Goal: Information Seeking & Learning: Learn about a topic

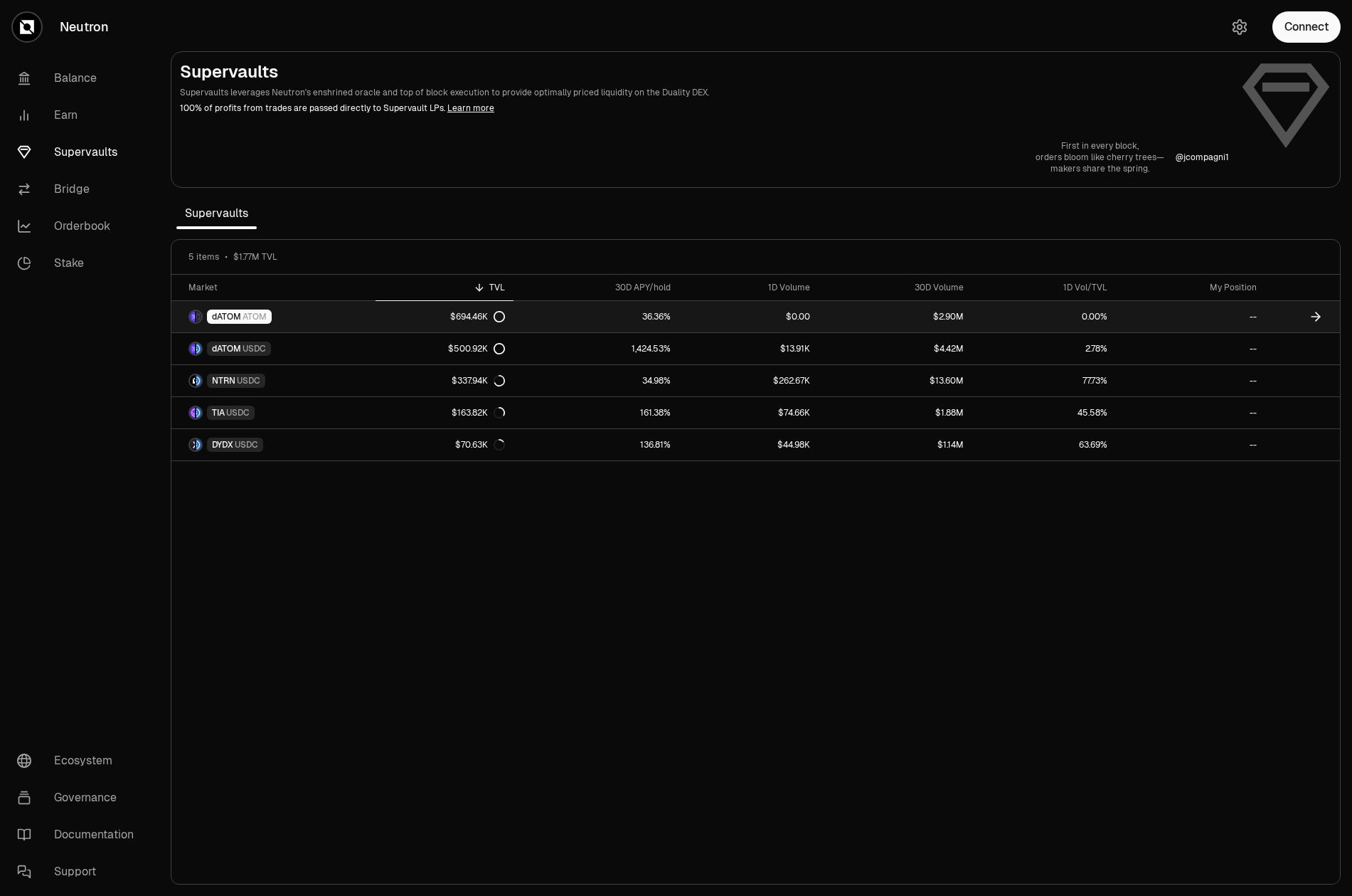
click at [254, 321] on span "ATOM" at bounding box center [255, 316] width 24 height 12
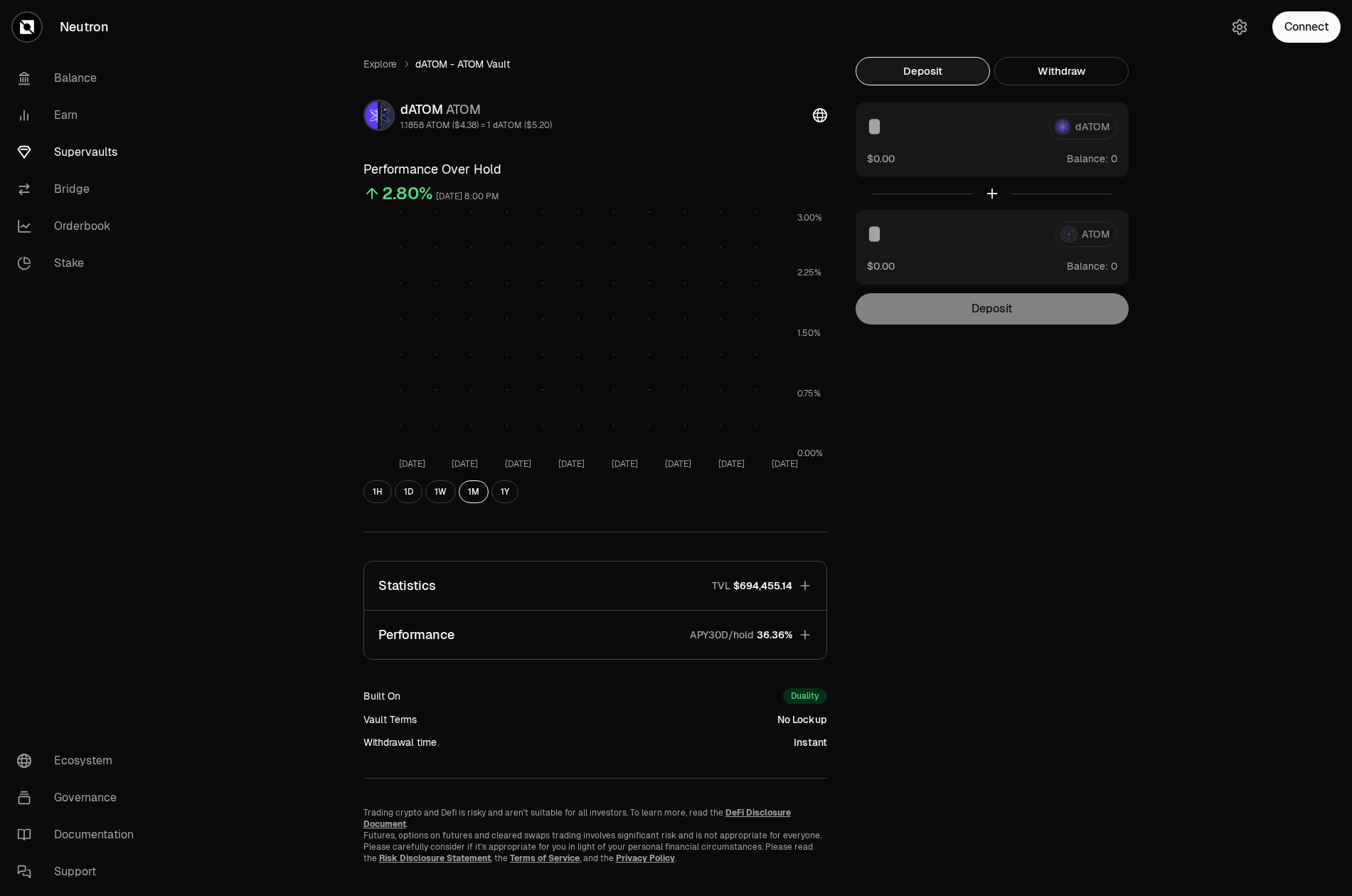
scroll to position [14, 0]
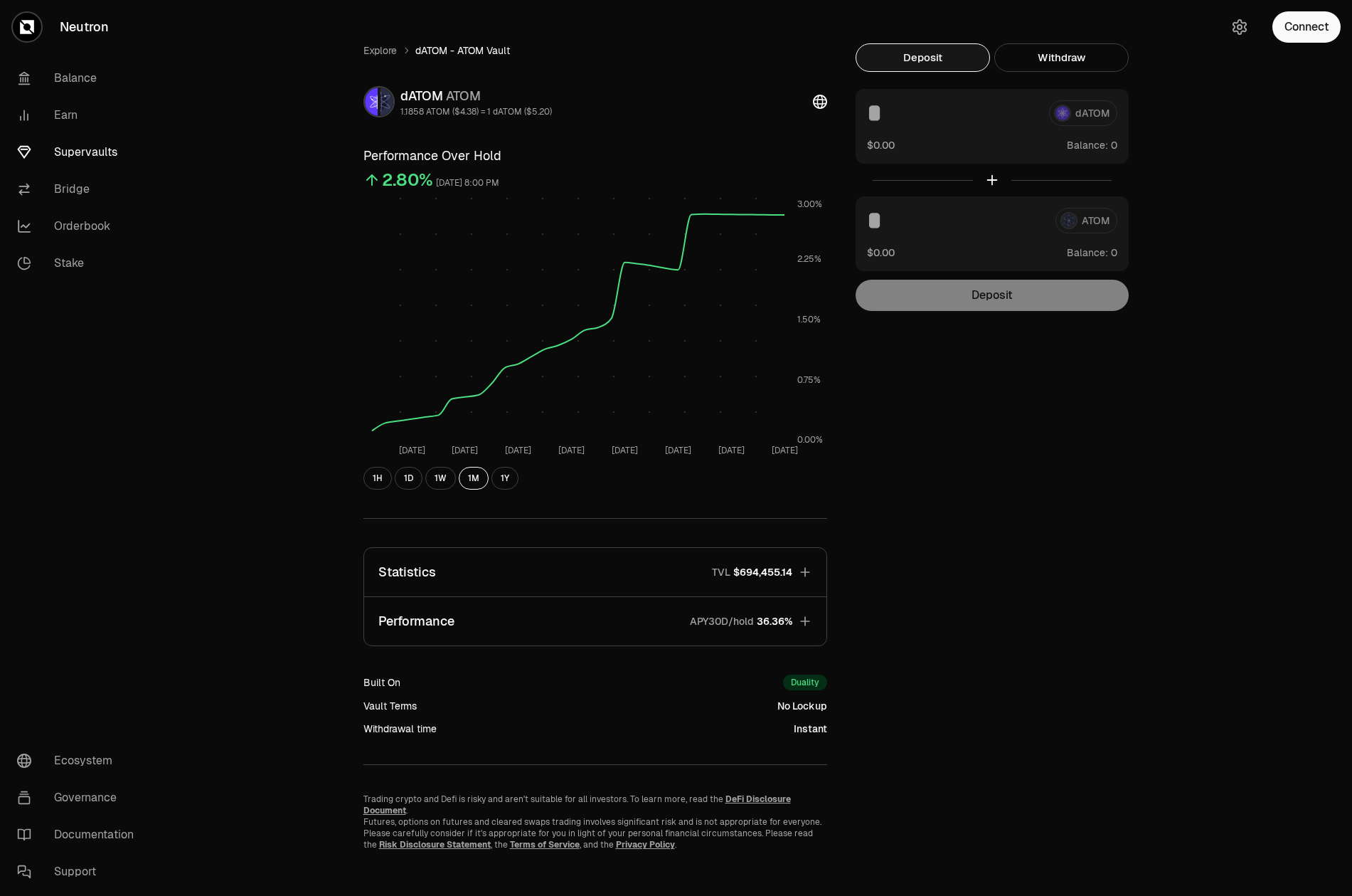
click at [581, 576] on button "Statistics TVL $694,455.14" at bounding box center [596, 572] width 463 height 48
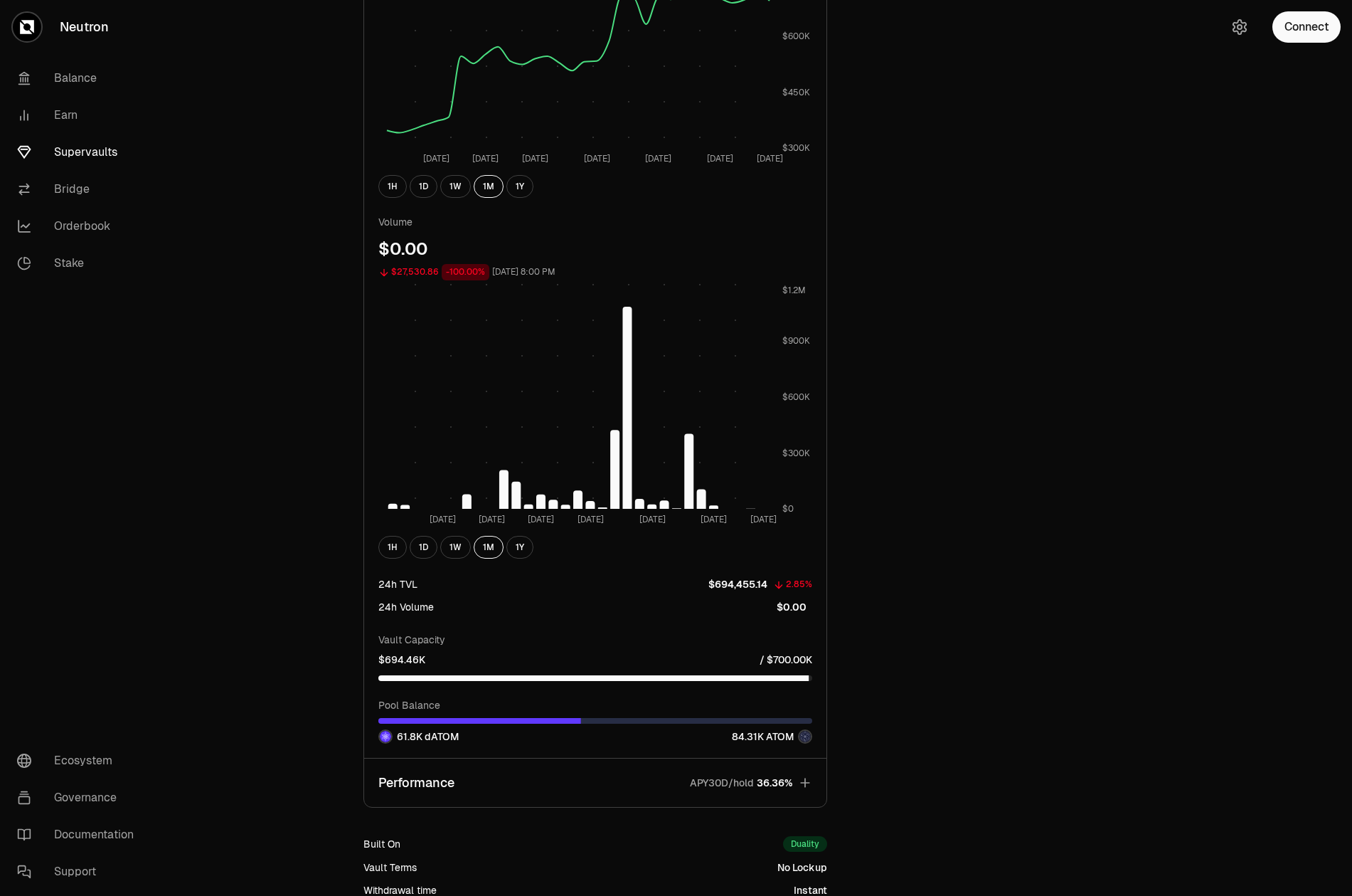
scroll to position [0, 0]
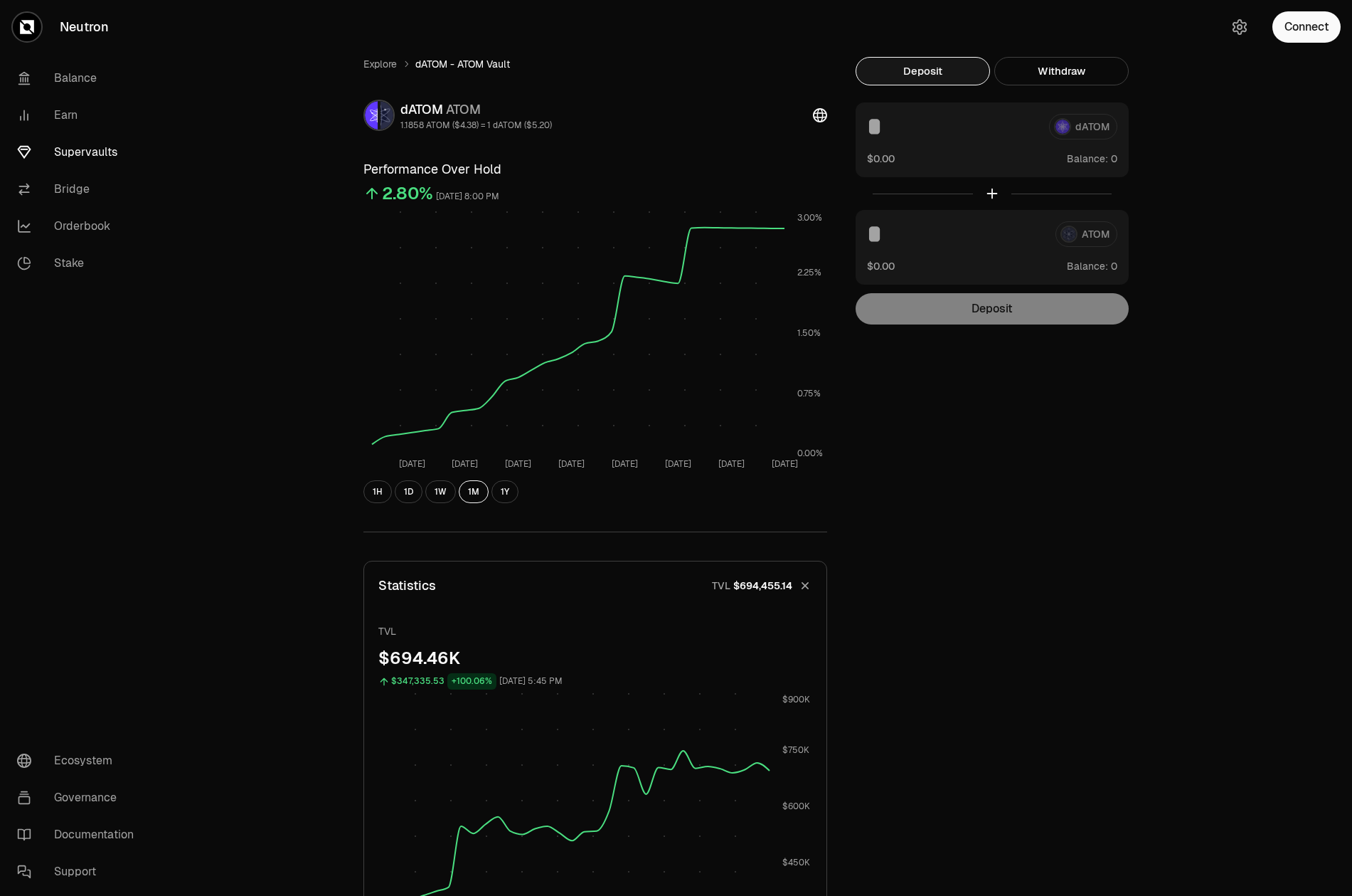
click at [455, 63] on span "dATOM - ATOM Vault" at bounding box center [463, 64] width 95 height 14
click at [384, 63] on link "Explore" at bounding box center [380, 64] width 34 height 14
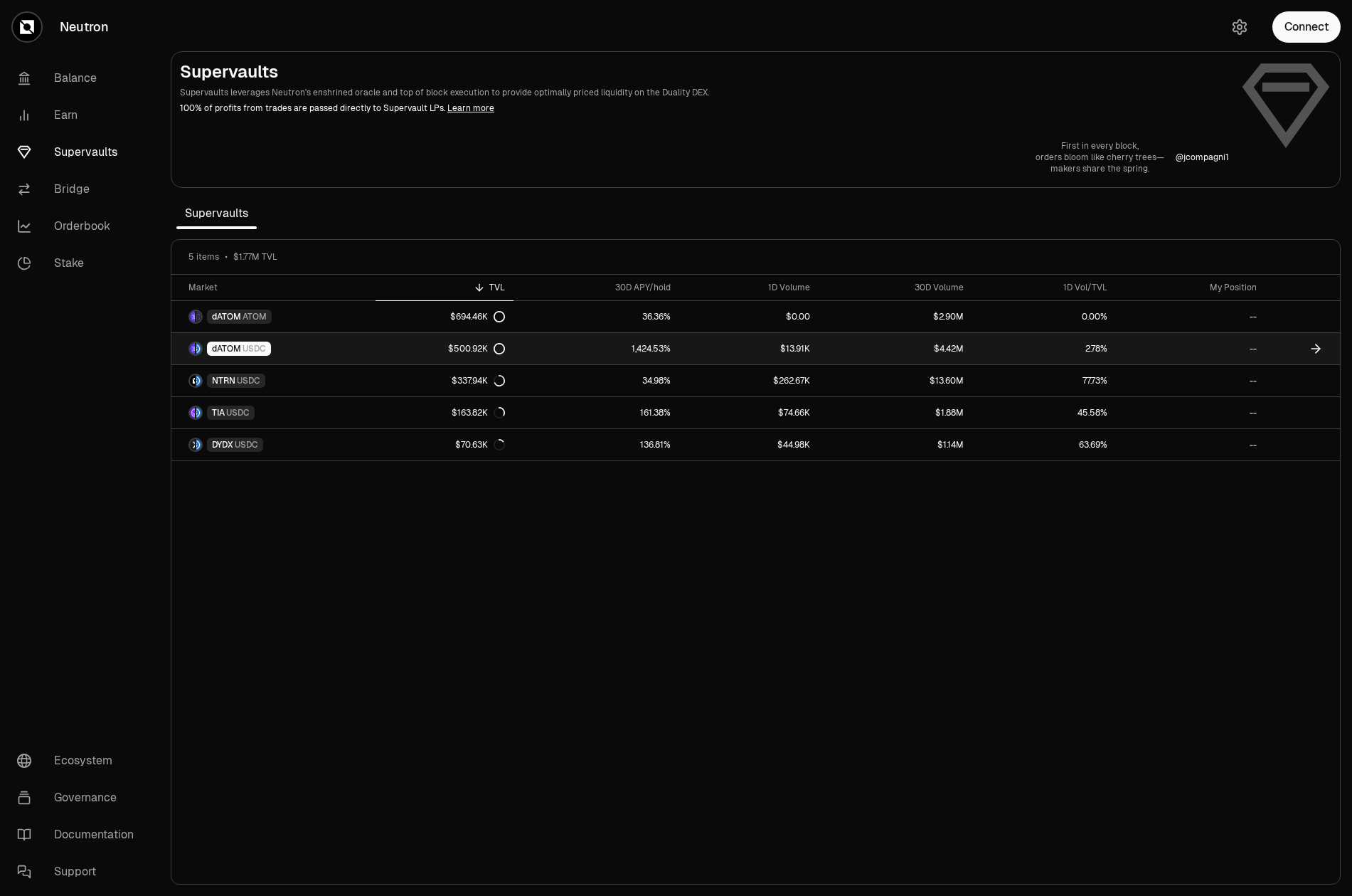
click at [343, 352] on link "dATOM USDC" at bounding box center [274, 348] width 204 height 31
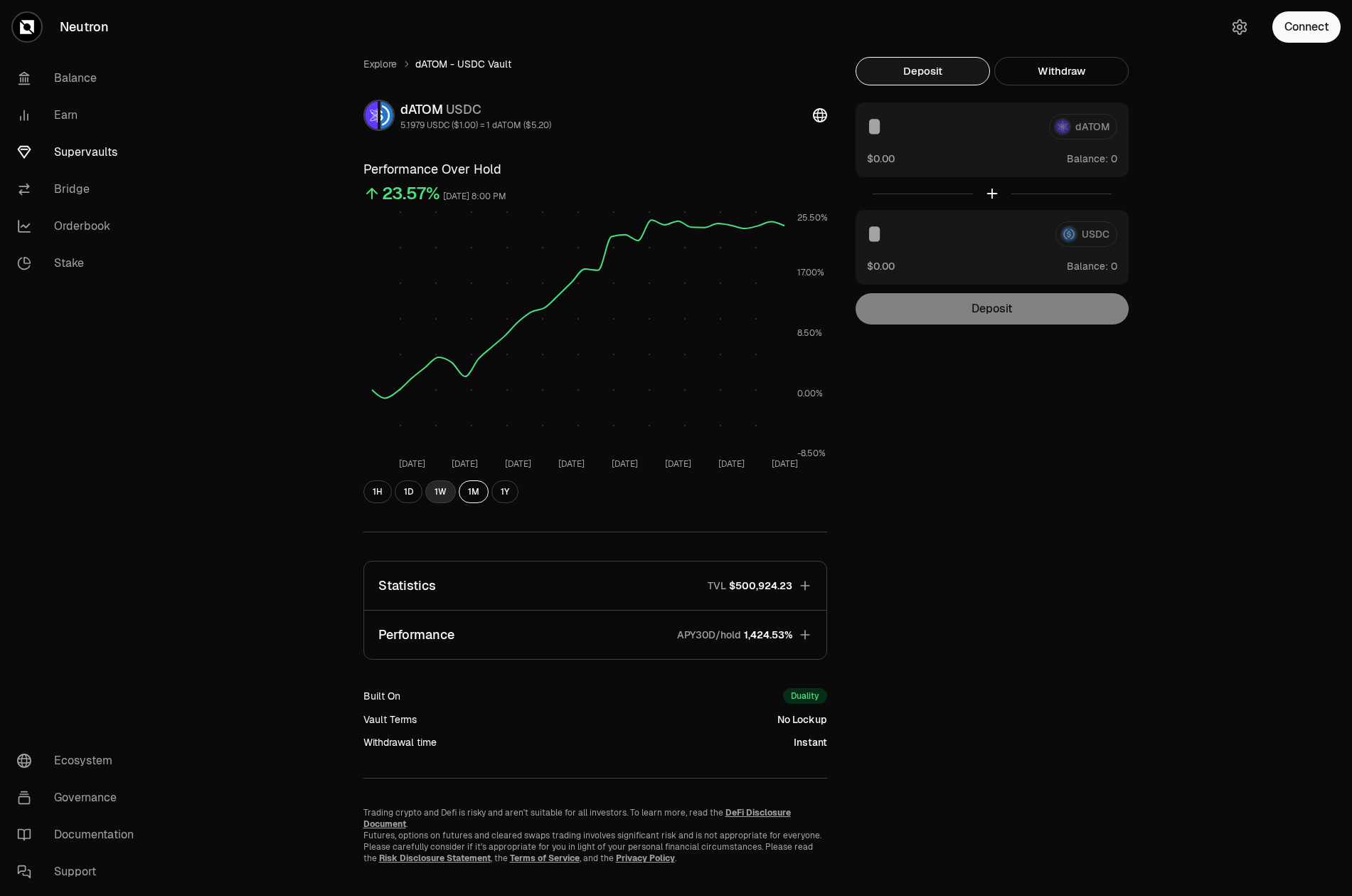
click at [446, 497] on button "1W" at bounding box center [441, 492] width 31 height 23
click at [547, 644] on button "Performance APY30D/hold 1,424.53%" at bounding box center [596, 635] width 463 height 48
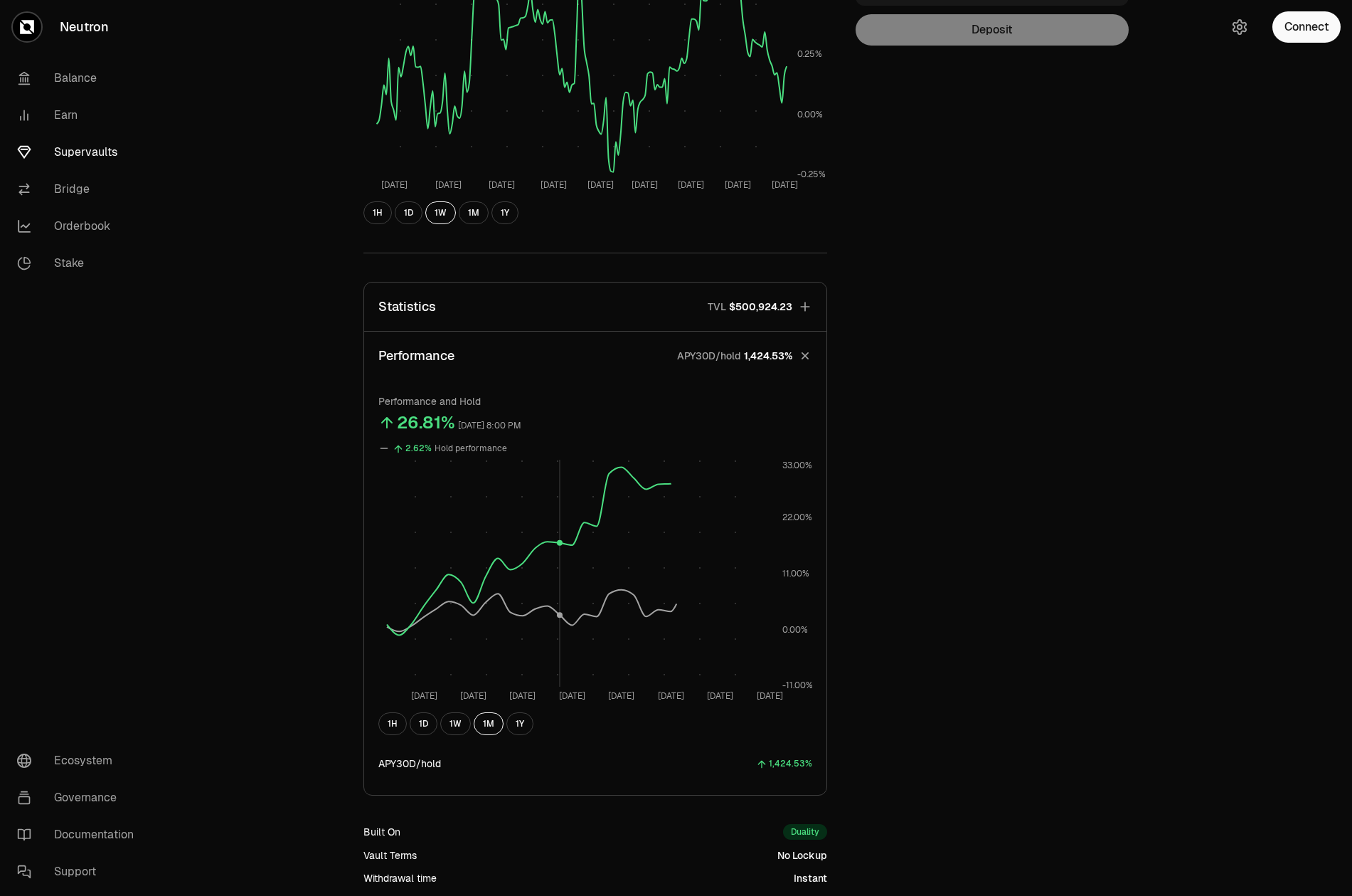
scroll to position [307, 0]
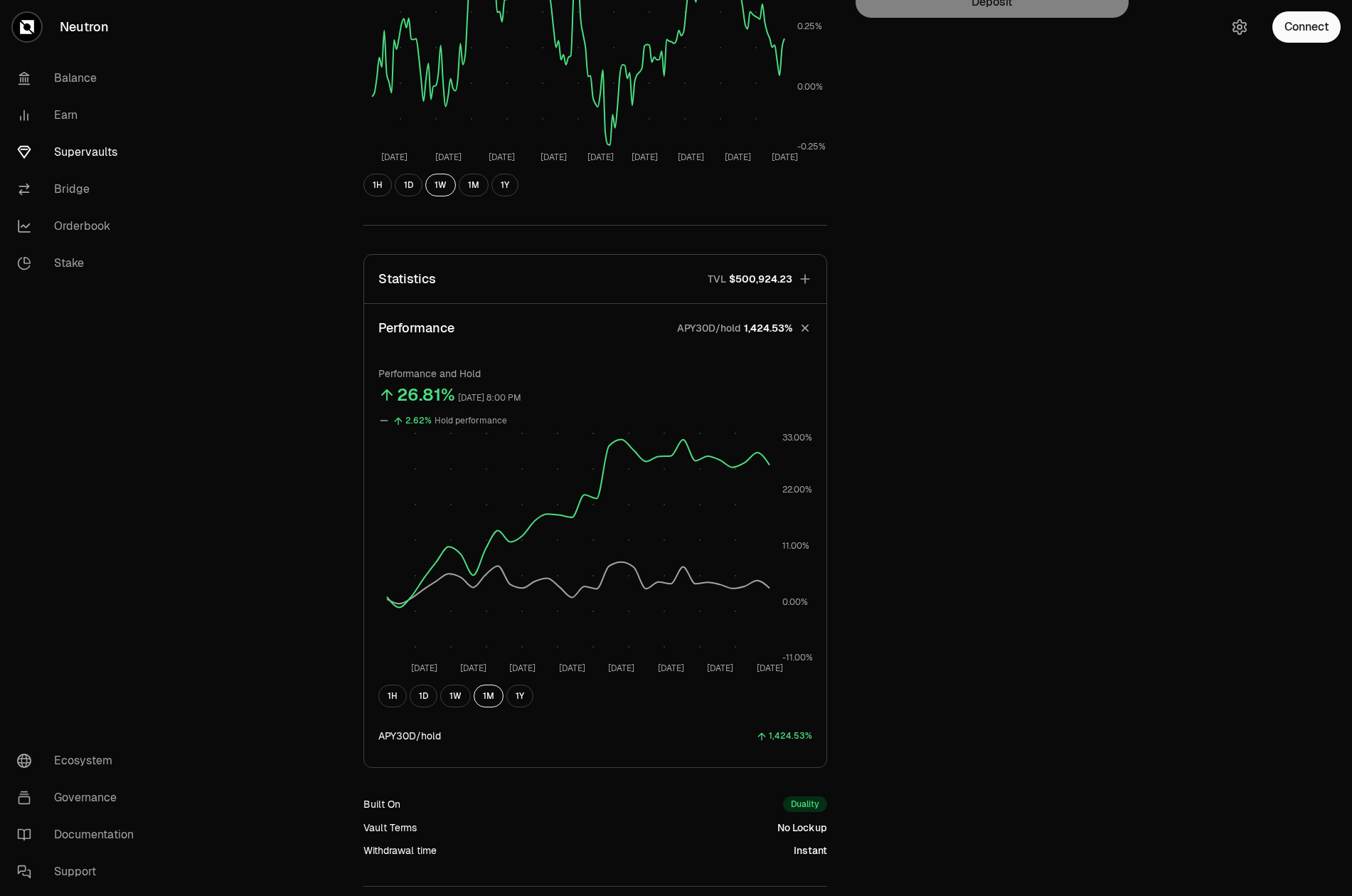
click at [529, 286] on button "Statistics TVL $500,924.23" at bounding box center [596, 279] width 463 height 48
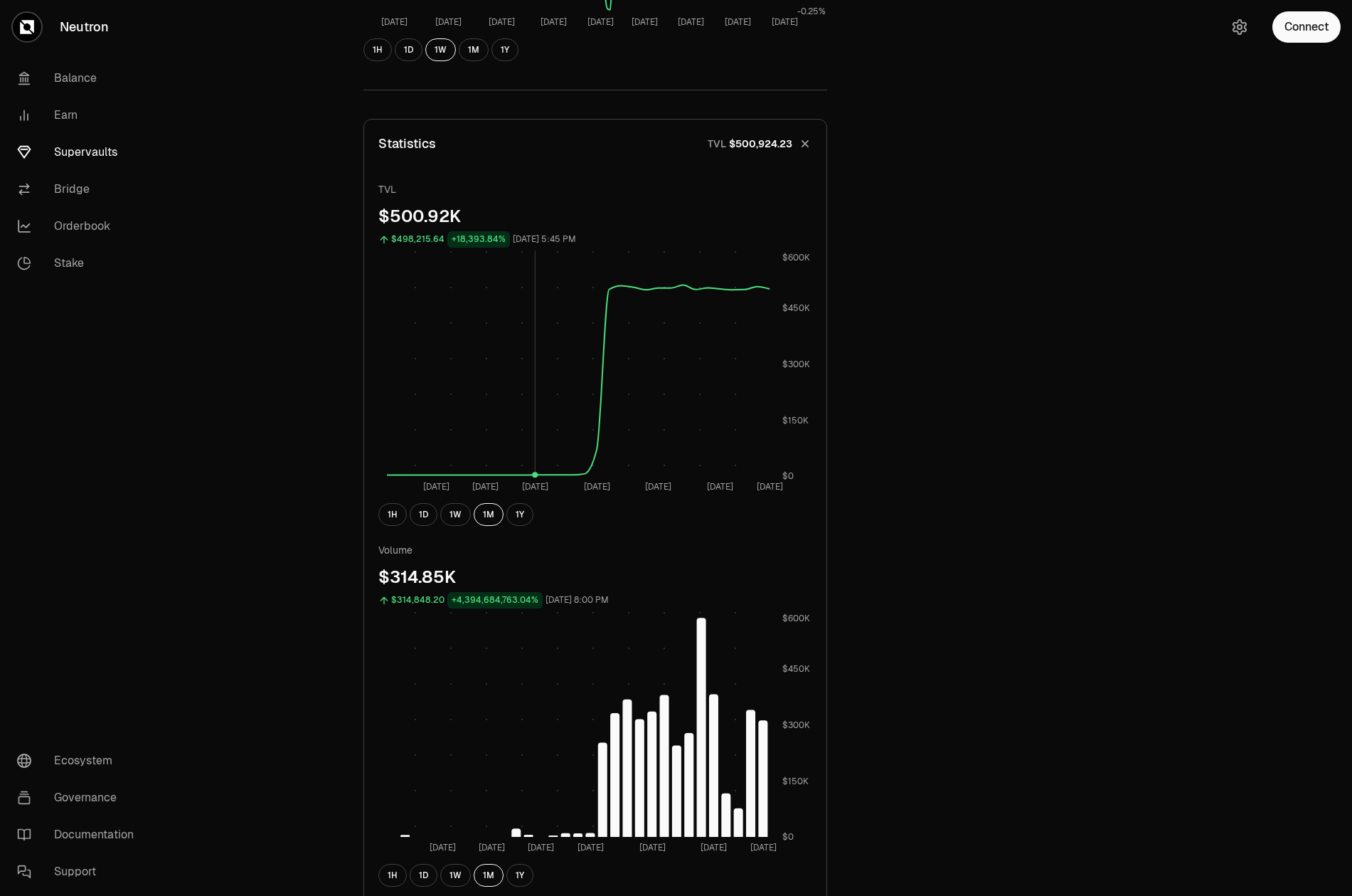
scroll to position [443, 0]
click at [456, 881] on button "1W" at bounding box center [456, 875] width 31 height 23
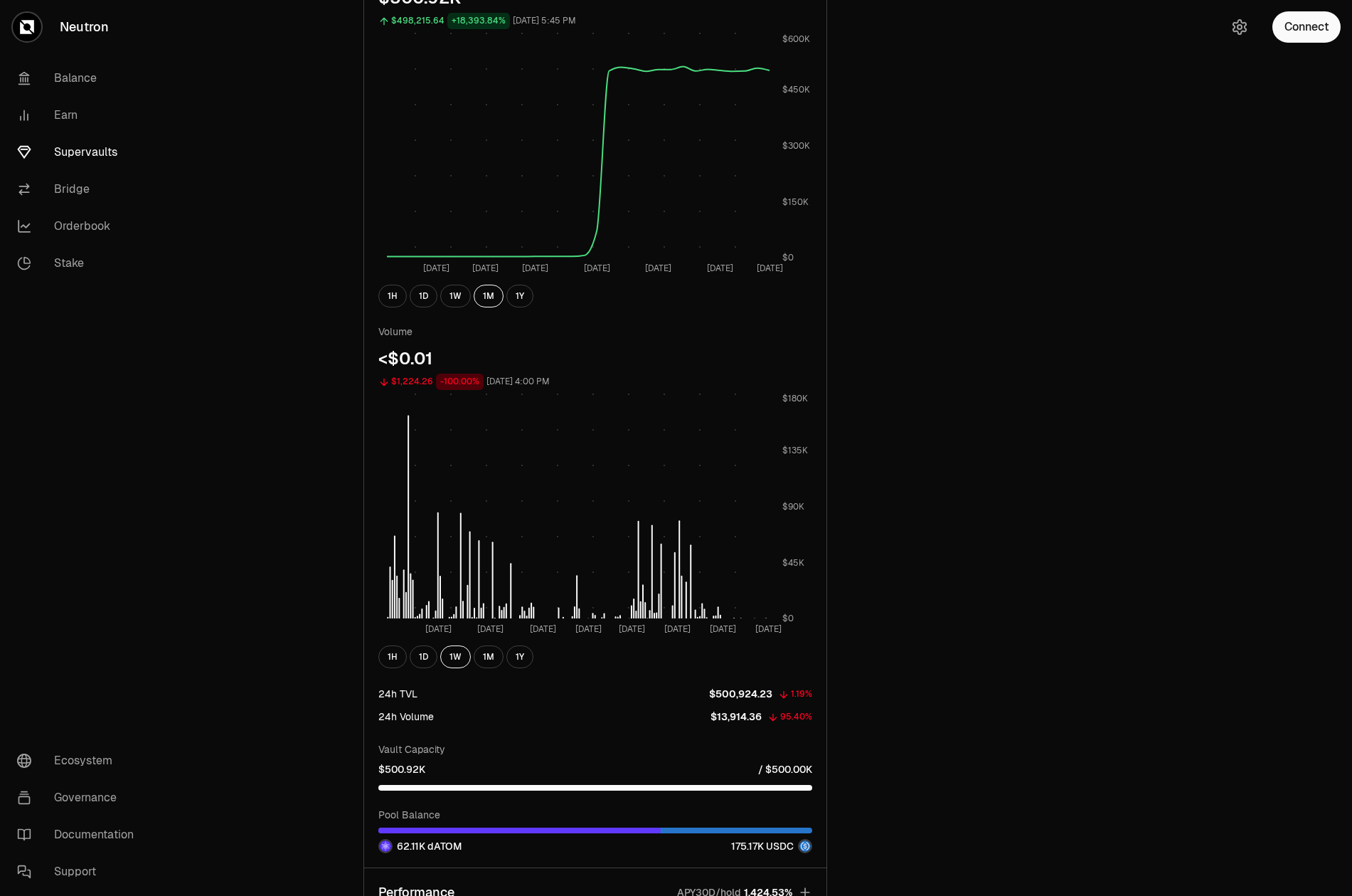
scroll to position [0, 0]
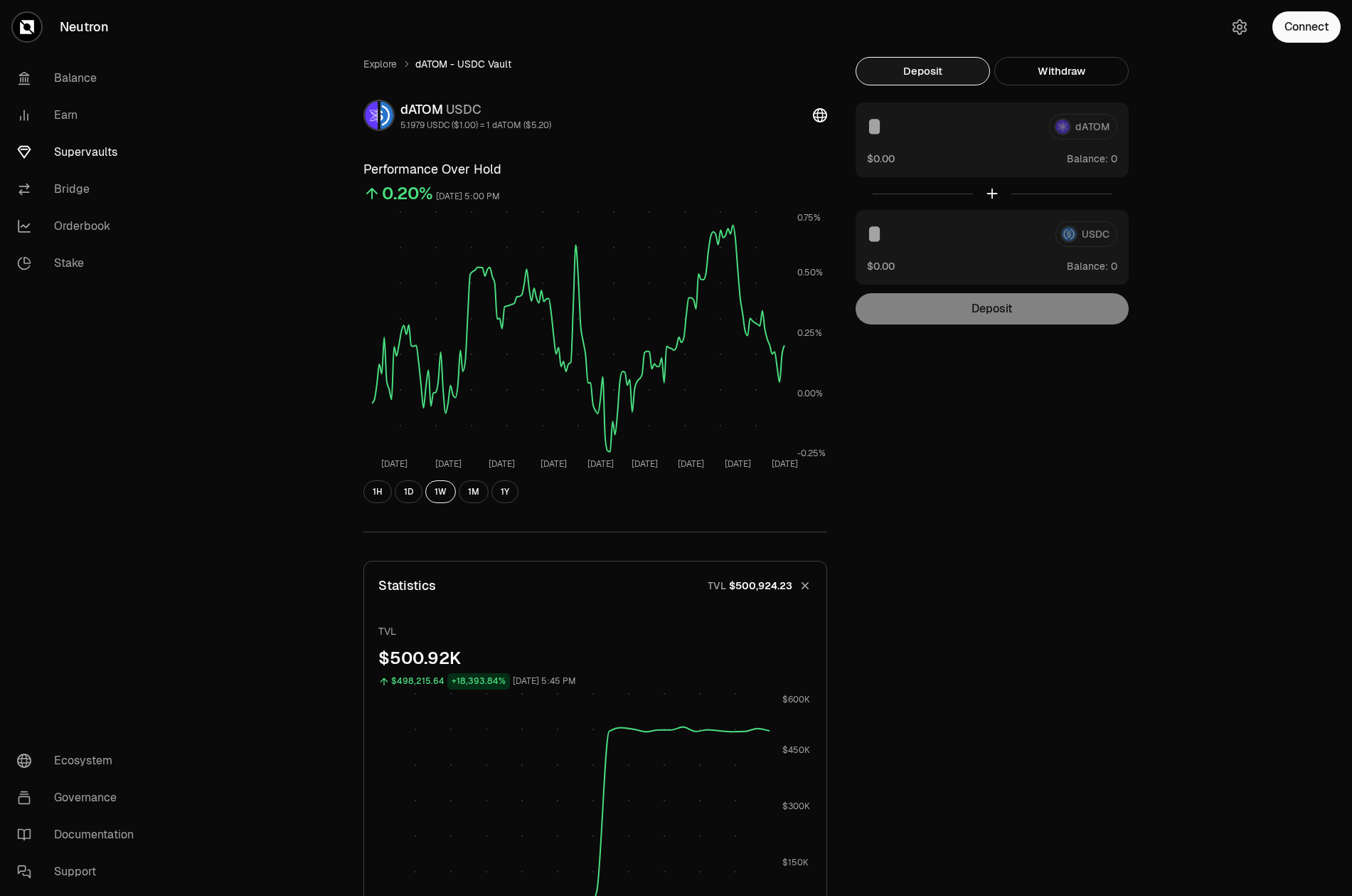
click at [379, 60] on link "Explore" at bounding box center [380, 64] width 34 height 14
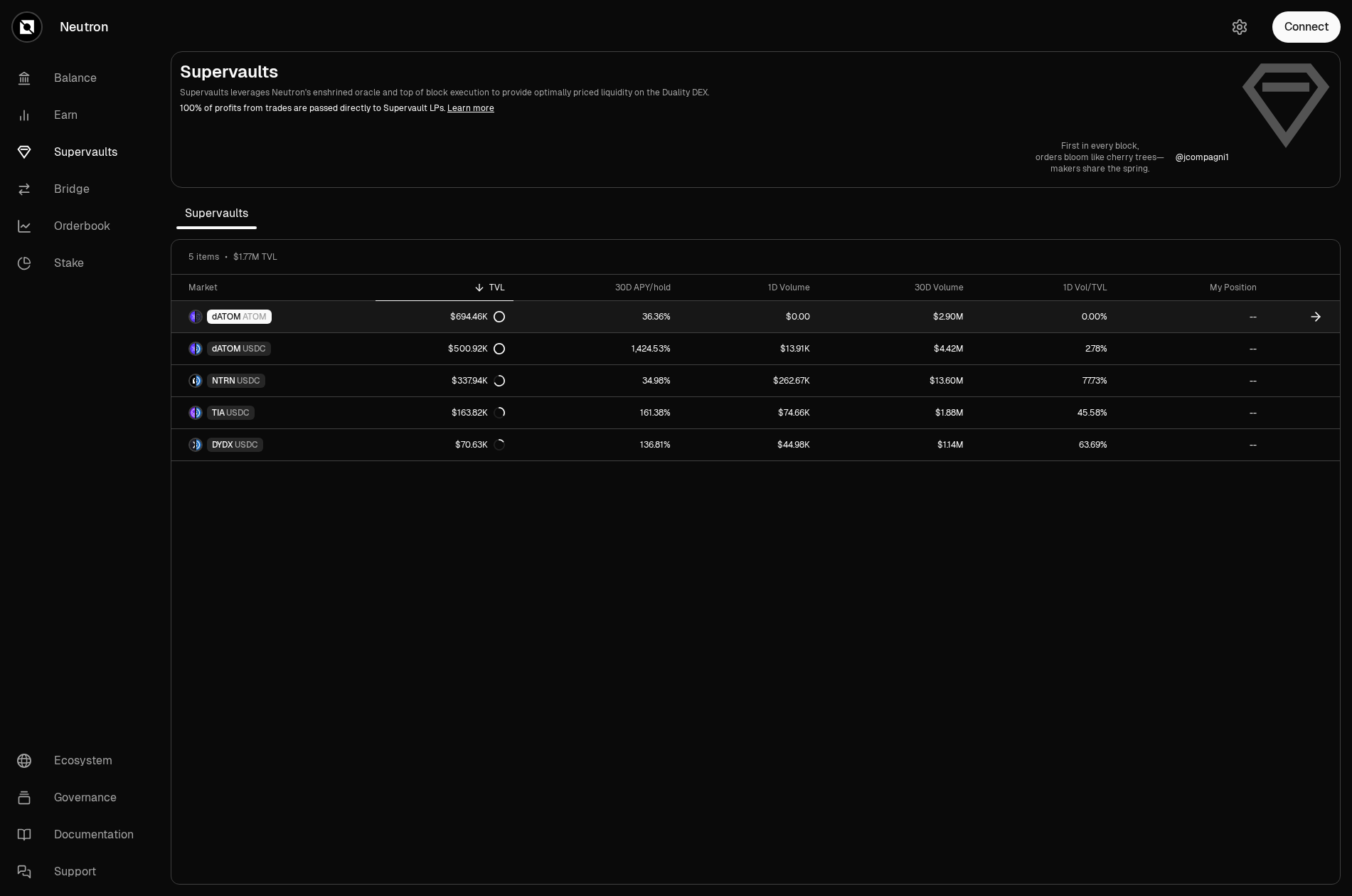
click at [305, 321] on link "dATOM ATOM" at bounding box center [274, 316] width 204 height 31
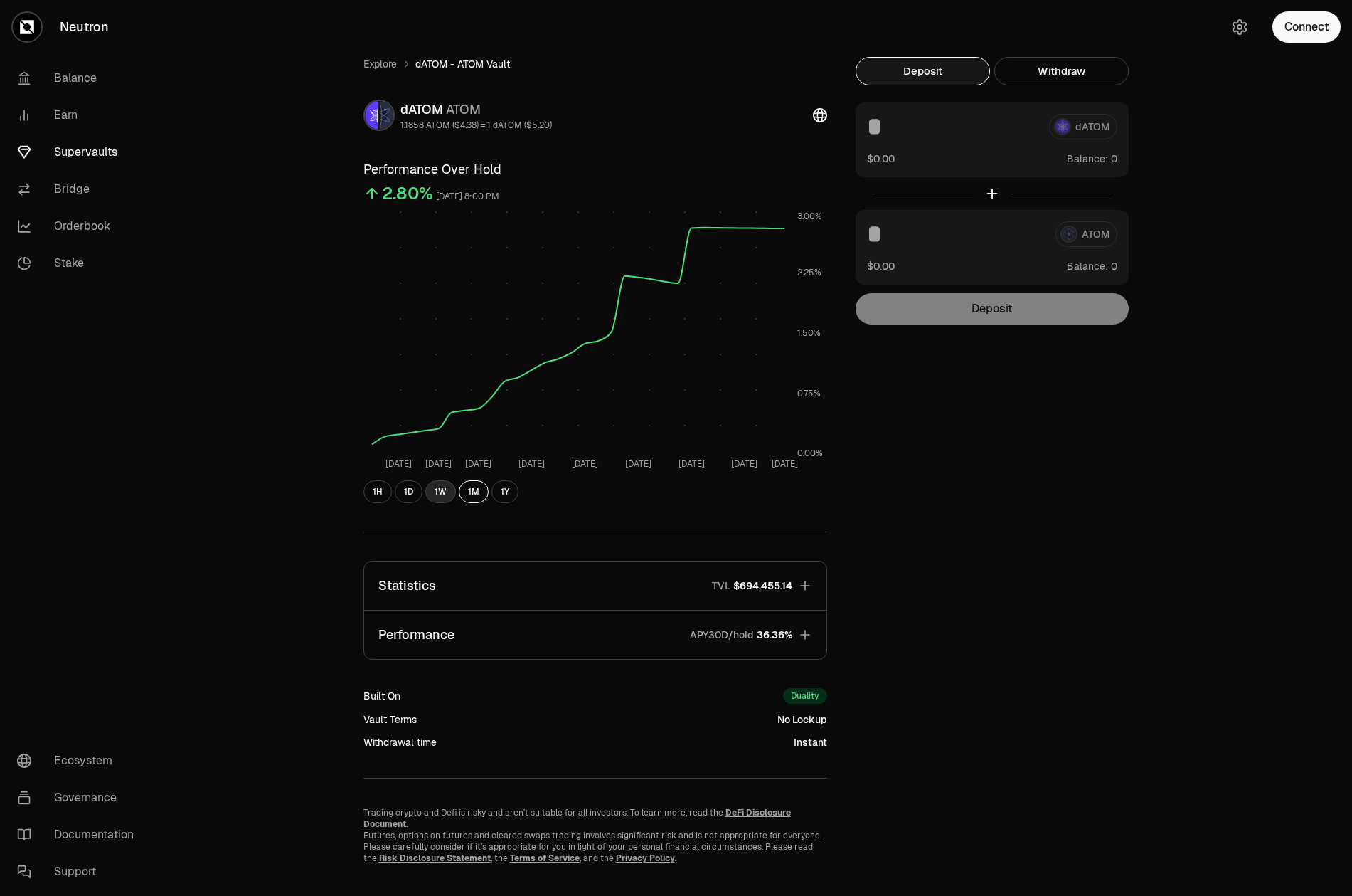
click at [449, 490] on button "1W" at bounding box center [441, 492] width 31 height 23
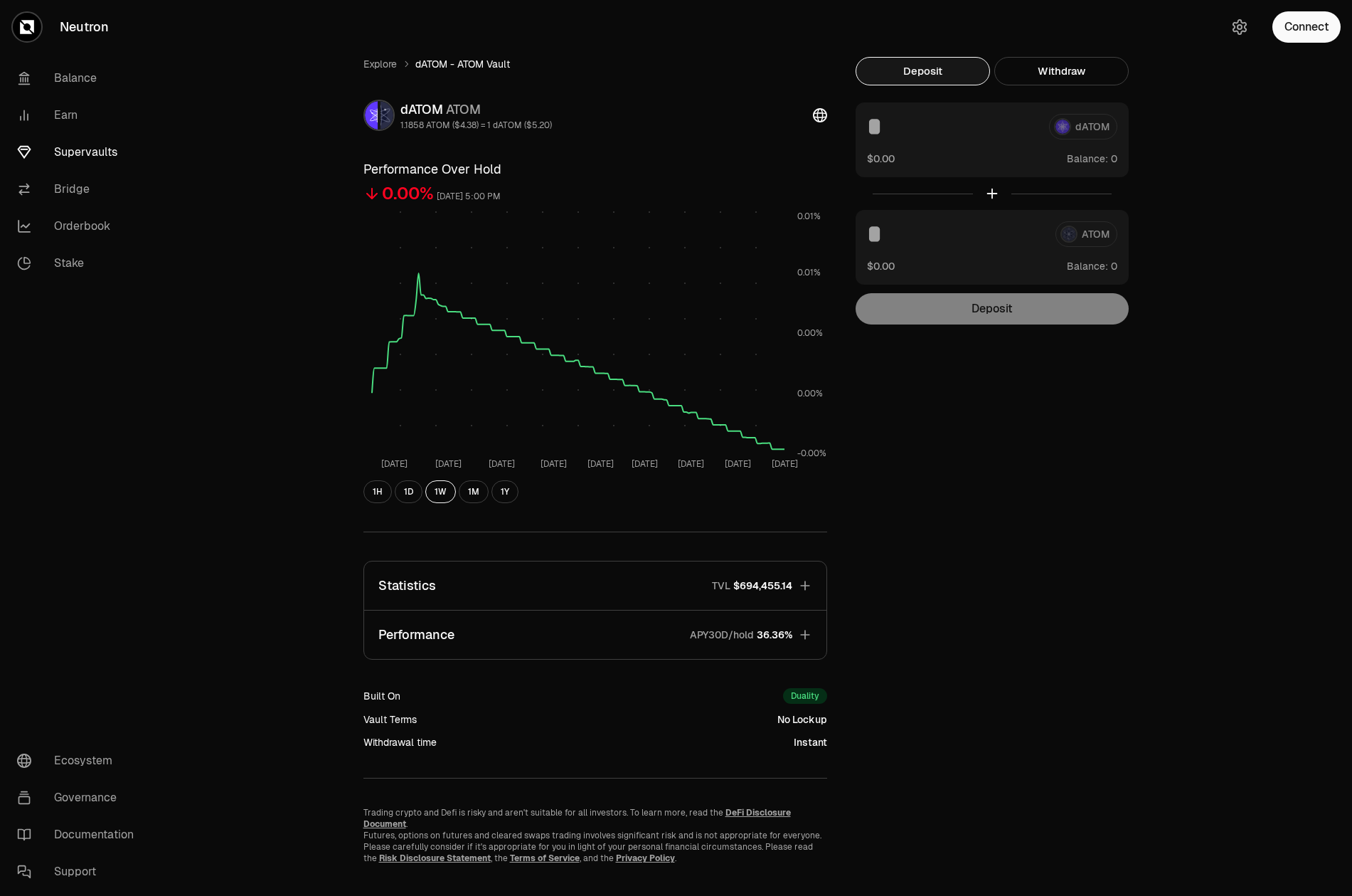
click at [651, 640] on button "Performance APY30D/hold 36.36%" at bounding box center [596, 635] width 463 height 48
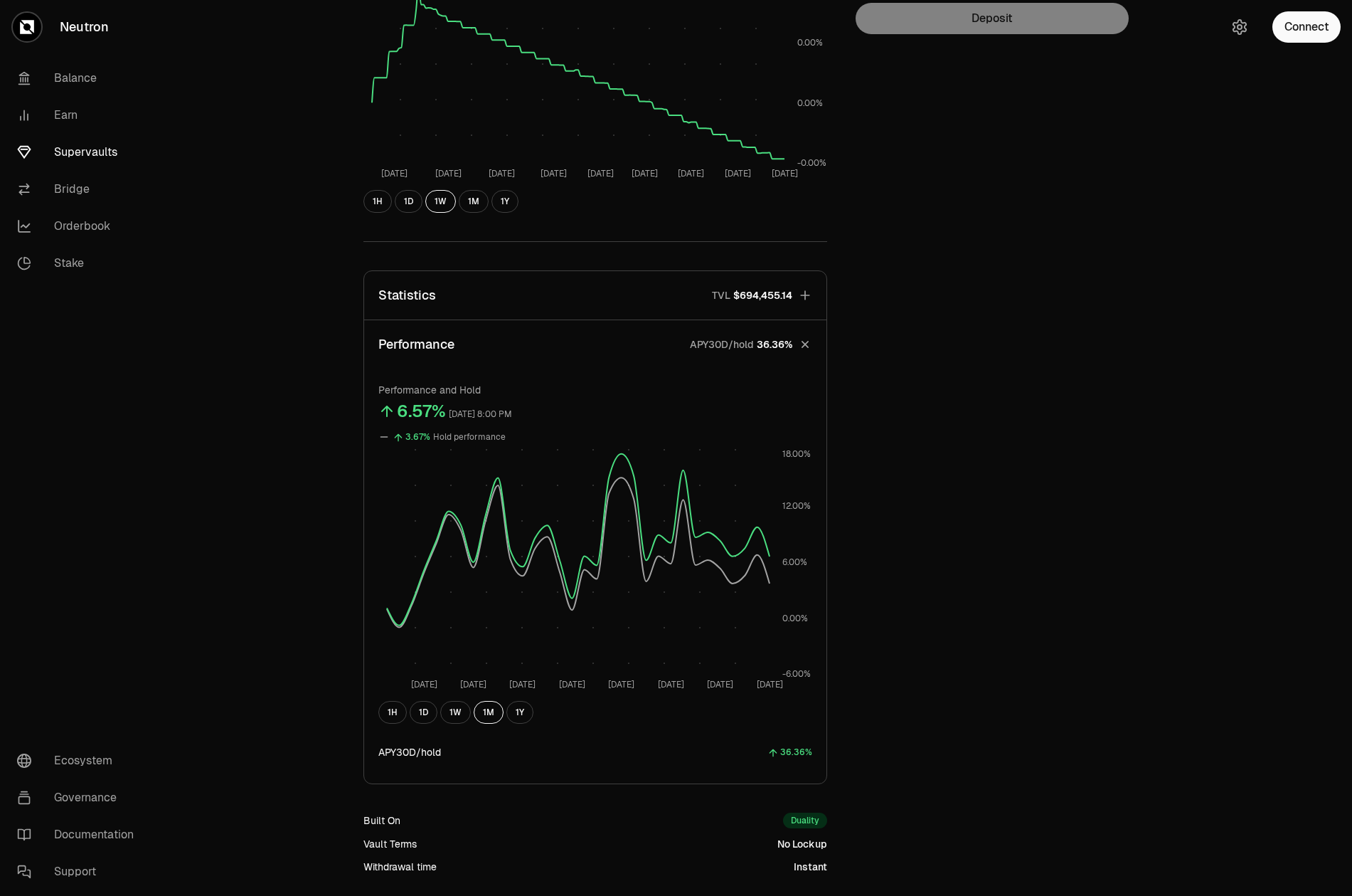
scroll to position [279, 0]
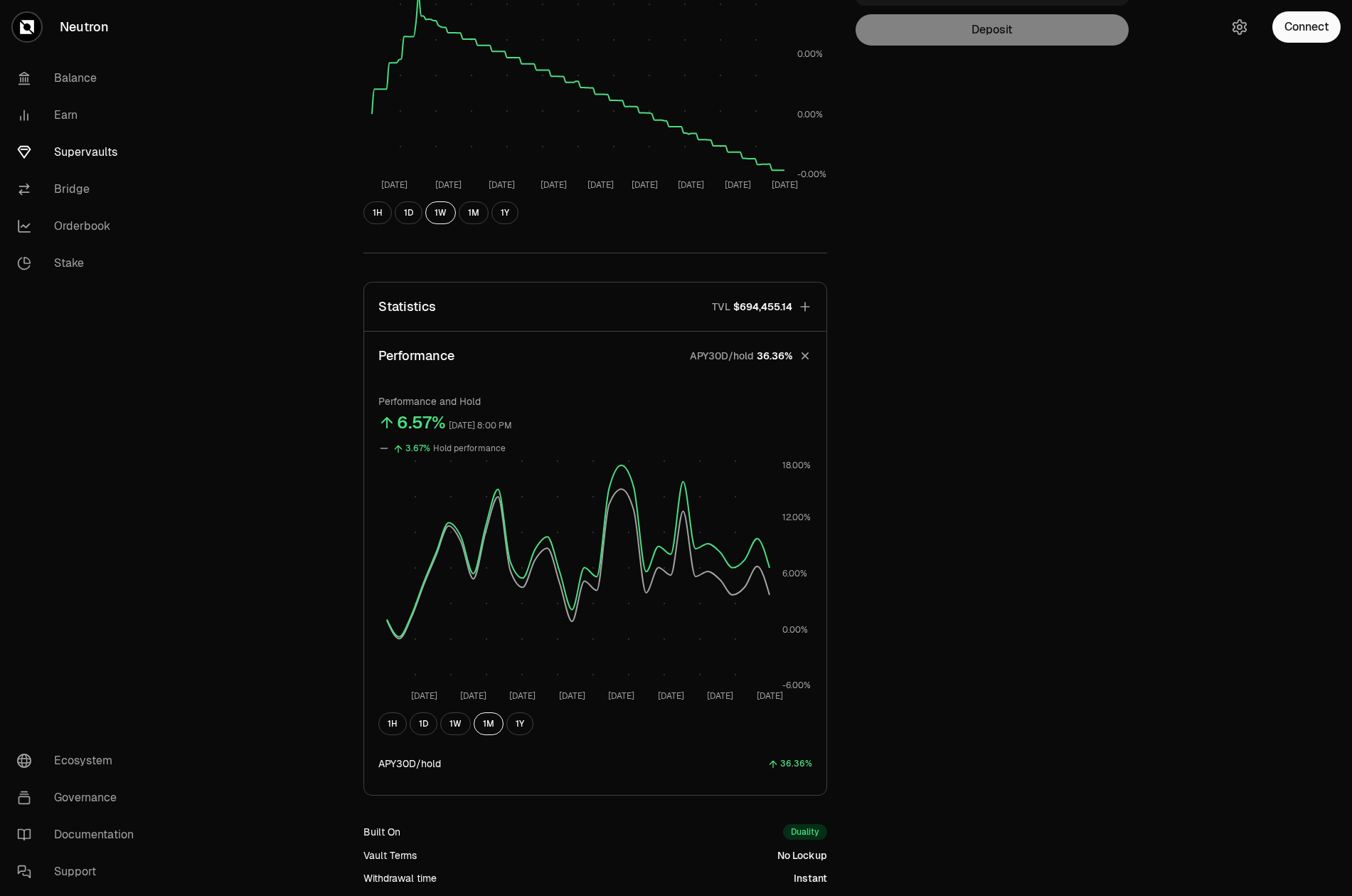
click at [572, 310] on button "Statistics TVL $694,455.14" at bounding box center [596, 307] width 463 height 48
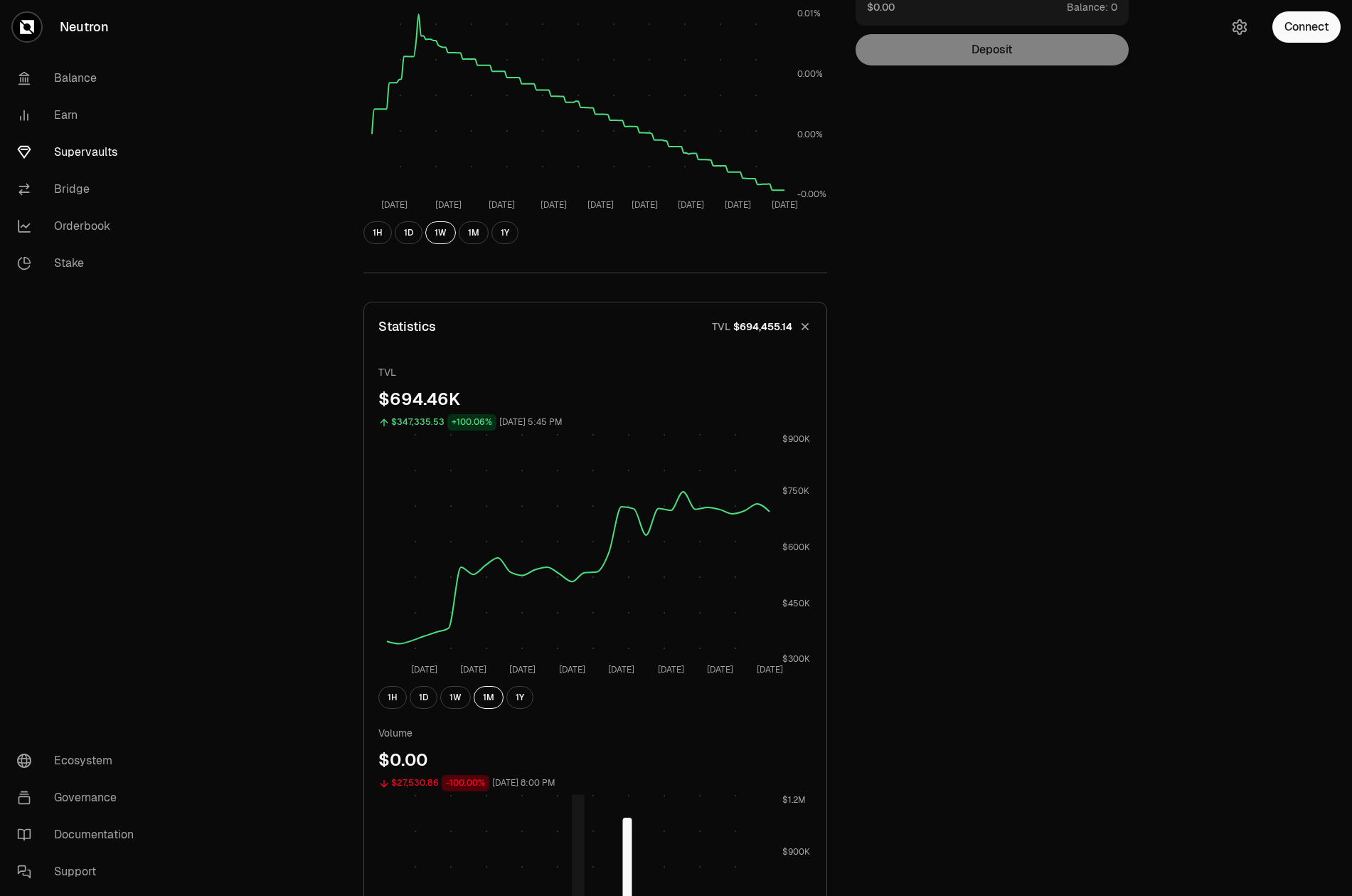
scroll to position [0, 0]
